Goal: Book appointment/travel/reservation

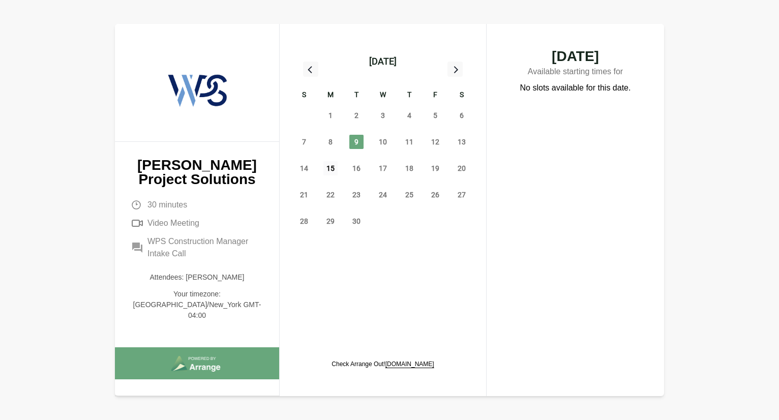
click at [329, 165] on span "15" at bounding box center [331, 168] width 14 height 14
click at [356, 145] on span "9" at bounding box center [357, 142] width 14 height 14
click at [387, 143] on span "10" at bounding box center [383, 142] width 14 height 14
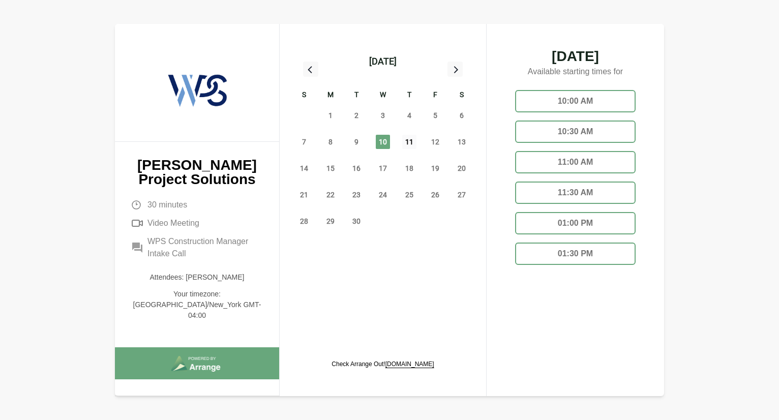
click at [410, 144] on span "11" at bounding box center [409, 142] width 14 height 14
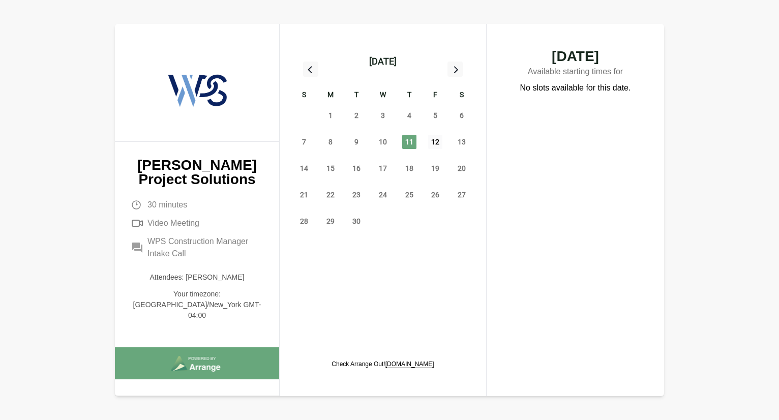
click at [443, 145] on span "12" at bounding box center [435, 142] width 14 height 14
click at [329, 168] on span "15" at bounding box center [331, 168] width 14 height 14
click at [358, 166] on span "16" at bounding box center [357, 168] width 14 height 14
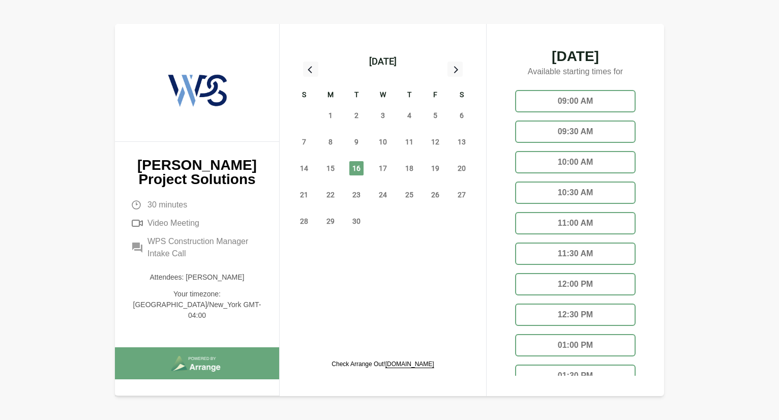
click at [604, 102] on div "09:00 AM" at bounding box center [575, 101] width 121 height 22
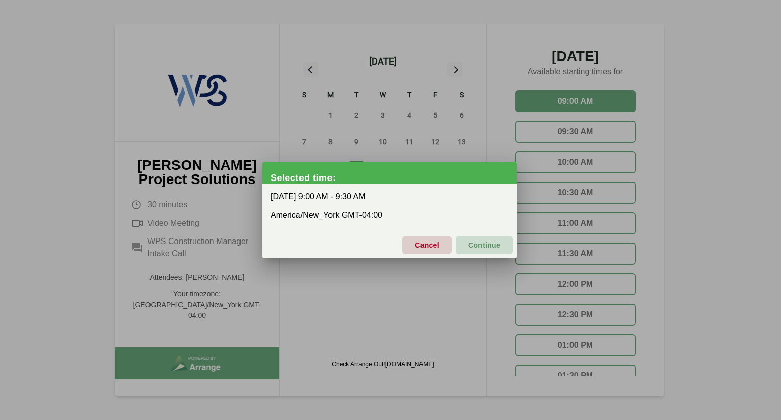
click at [480, 243] on span "Continue" at bounding box center [484, 245] width 33 height 21
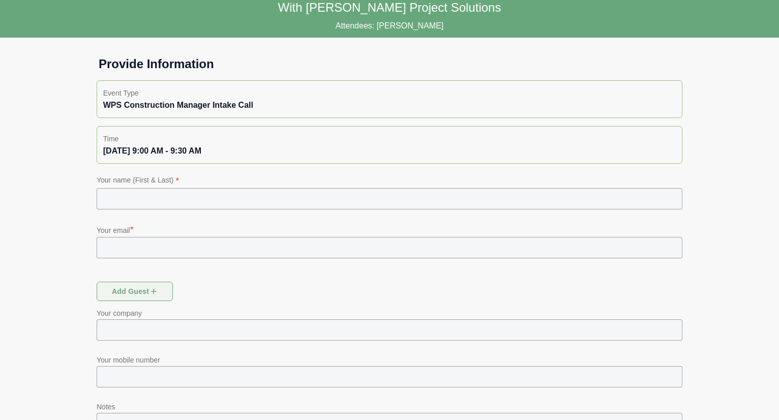
scroll to position [14, 0]
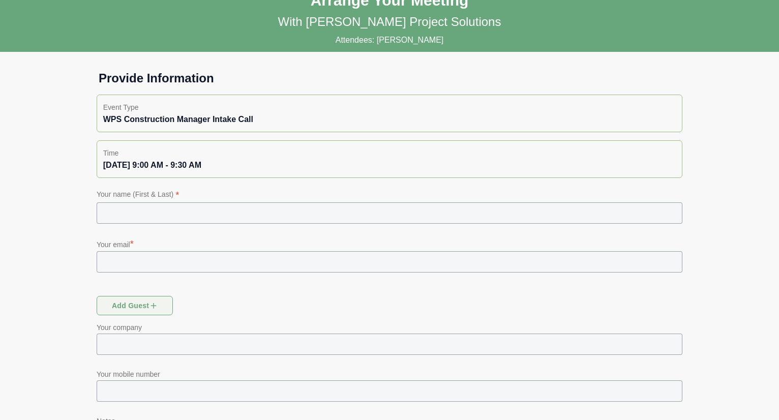
click at [138, 209] on input "text" at bounding box center [390, 212] width 586 height 21
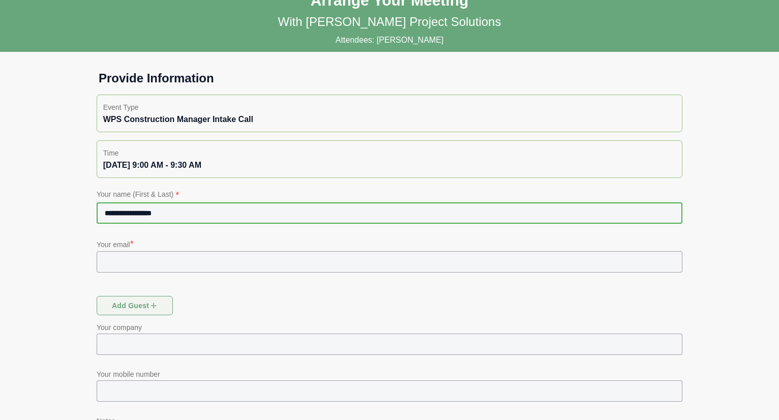
type input "**********"
click at [125, 263] on input "text" at bounding box center [390, 261] width 586 height 21
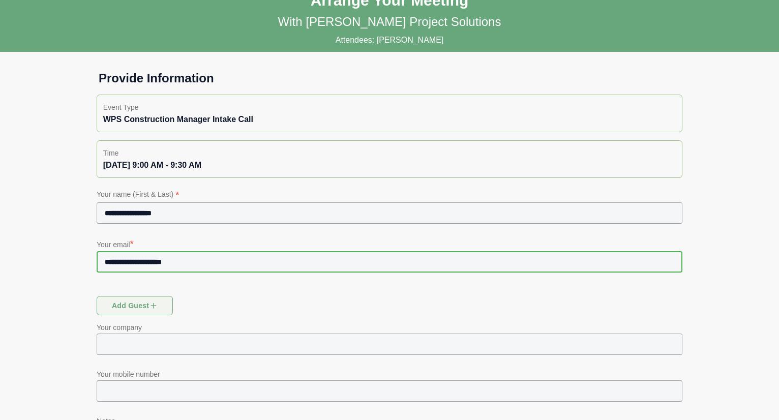
type input "**********"
click at [319, 294] on div "Add guest" at bounding box center [390, 308] width 598 height 36
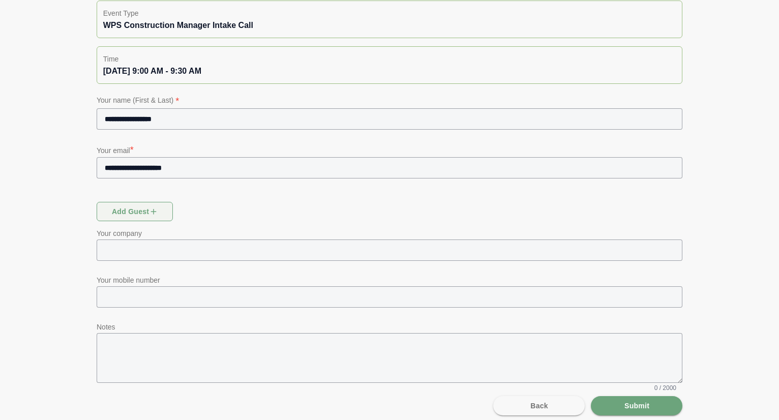
scroll to position [116, 0]
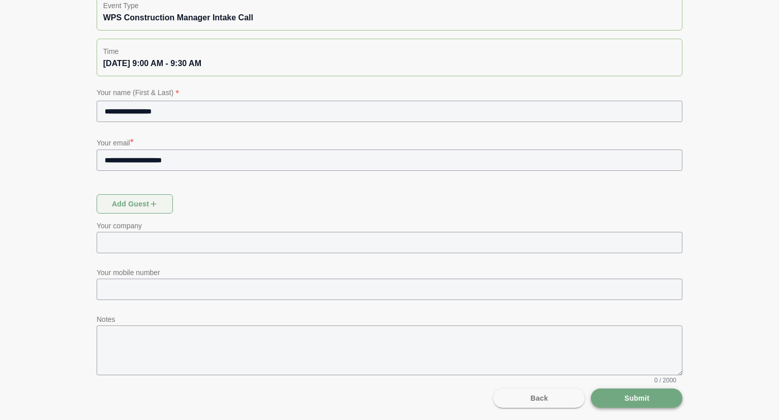
click at [652, 395] on button "Submit" at bounding box center [637, 398] width 92 height 19
